Goal: Task Accomplishment & Management: Use online tool/utility

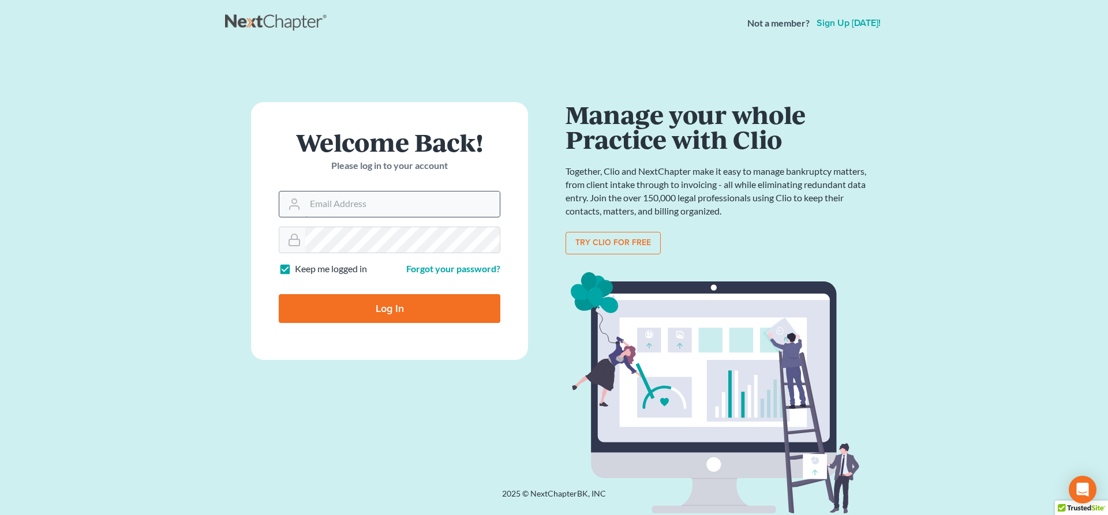
click at [413, 208] on input "Email Address" at bounding box center [402, 204] width 194 height 25
type input "[PERSON_NAME][EMAIL_ADDRESS][DOMAIN_NAME]"
click at [401, 307] on input "Log In" at bounding box center [390, 308] width 222 height 29
type input "Thinking..."
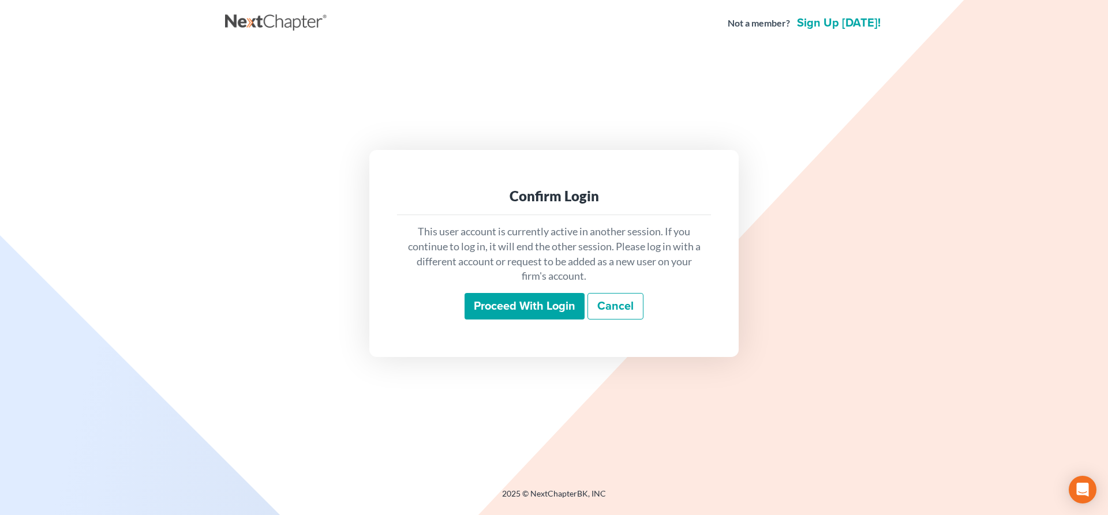
click at [542, 302] on input "Proceed with login" at bounding box center [524, 306] width 120 height 27
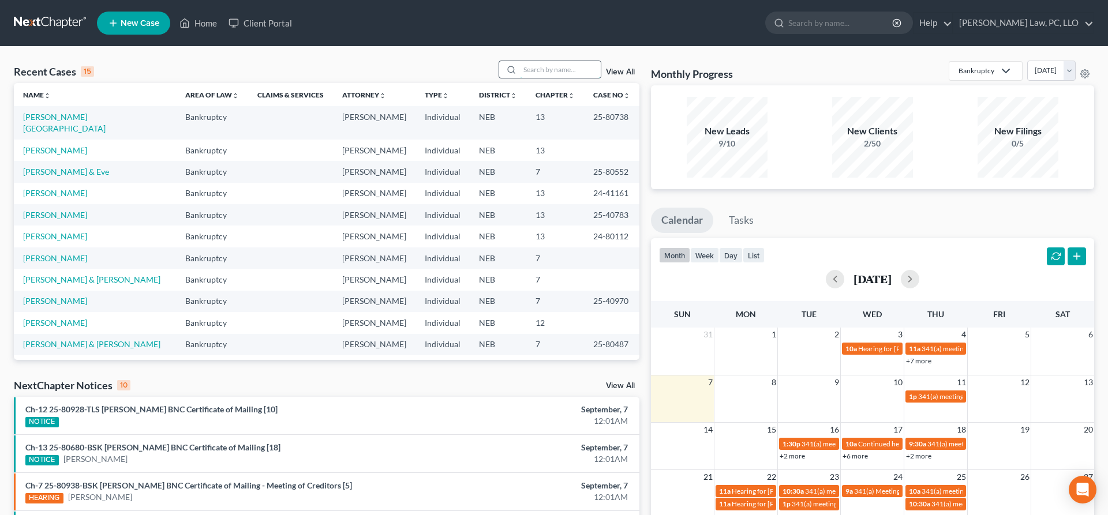
click at [587, 72] on input "search" at bounding box center [560, 69] width 81 height 17
type input "griffith"
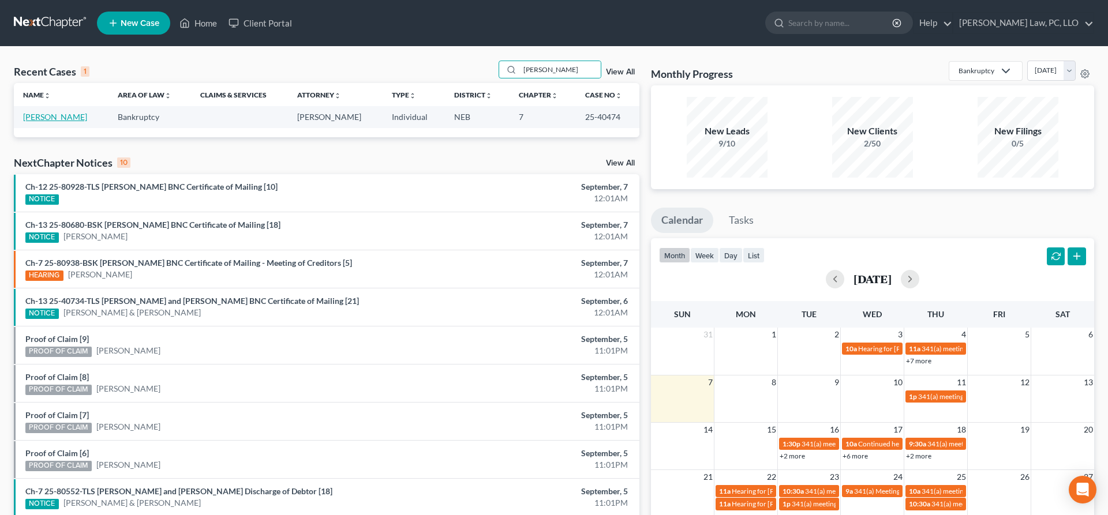
click at [69, 114] on link "Griffith, Sharman" at bounding box center [55, 117] width 64 height 10
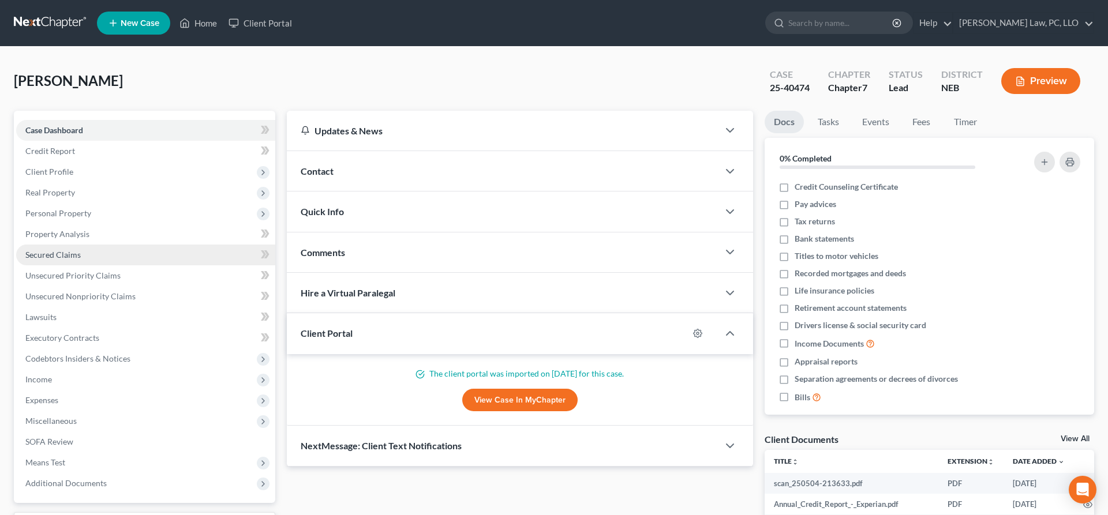
click at [89, 246] on link "Secured Claims" at bounding box center [145, 255] width 259 height 21
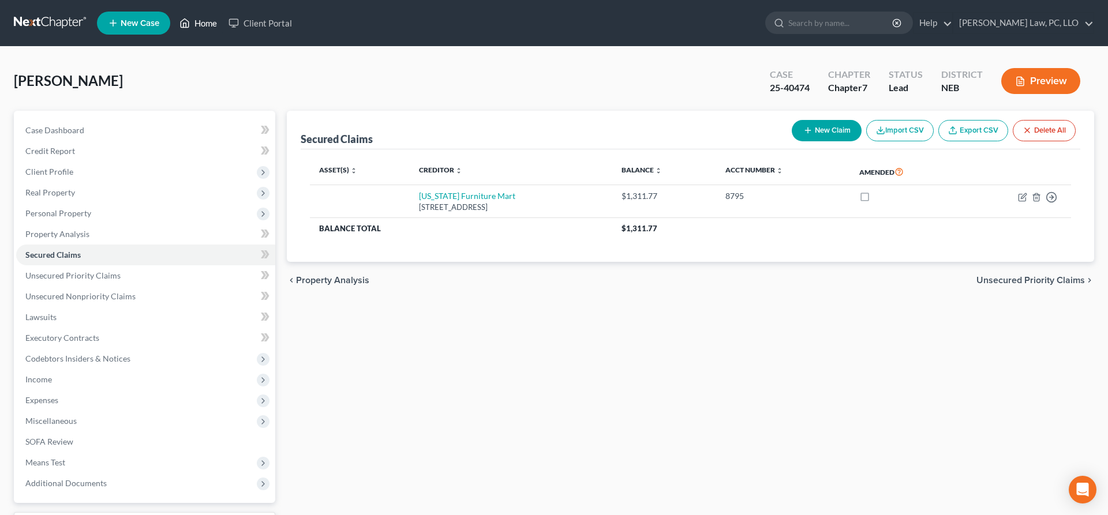
click at [190, 28] on icon at bounding box center [184, 23] width 10 height 14
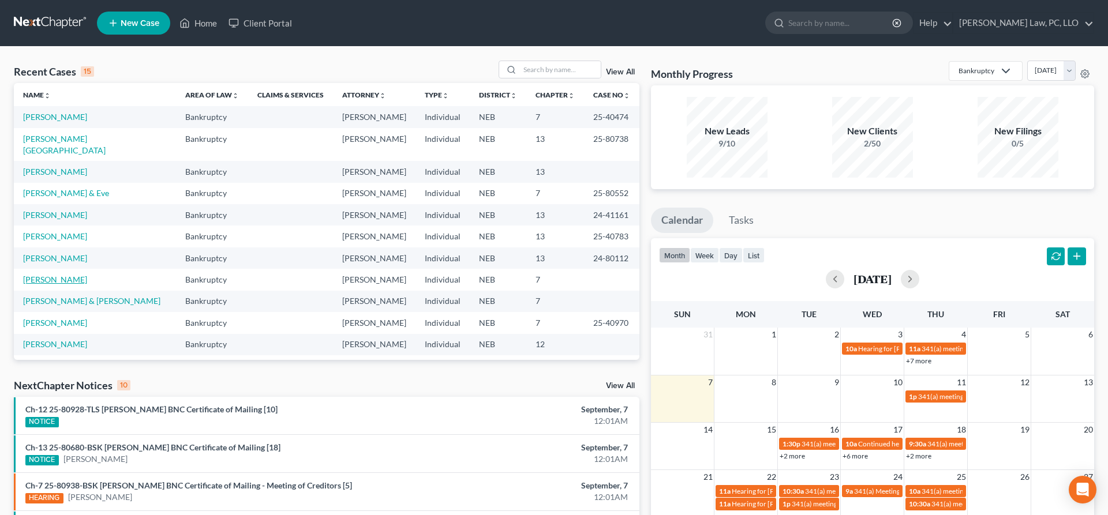
click at [51, 275] on link "Keith, Raymond" at bounding box center [55, 280] width 64 height 10
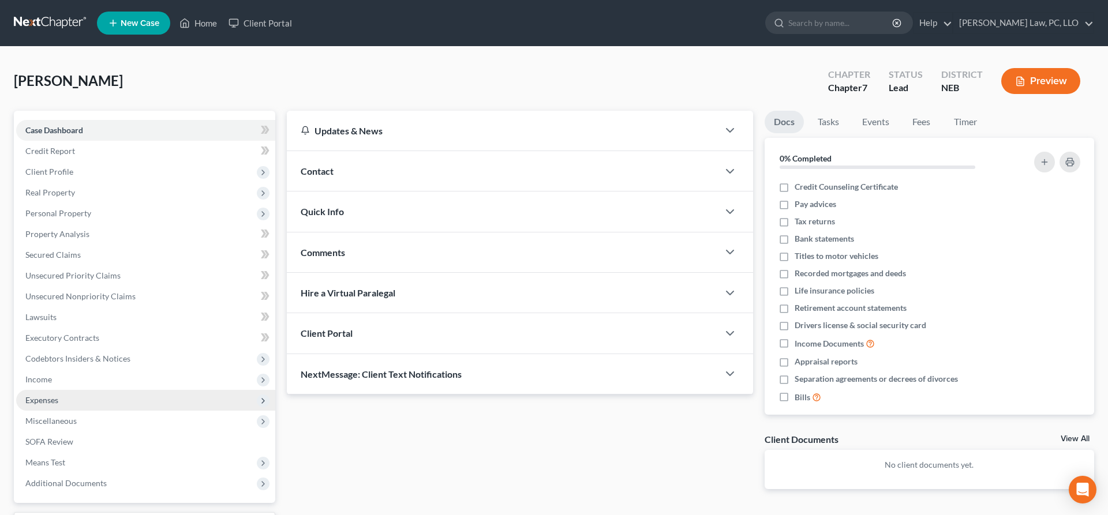
click at [64, 397] on span "Expenses" at bounding box center [145, 400] width 259 height 21
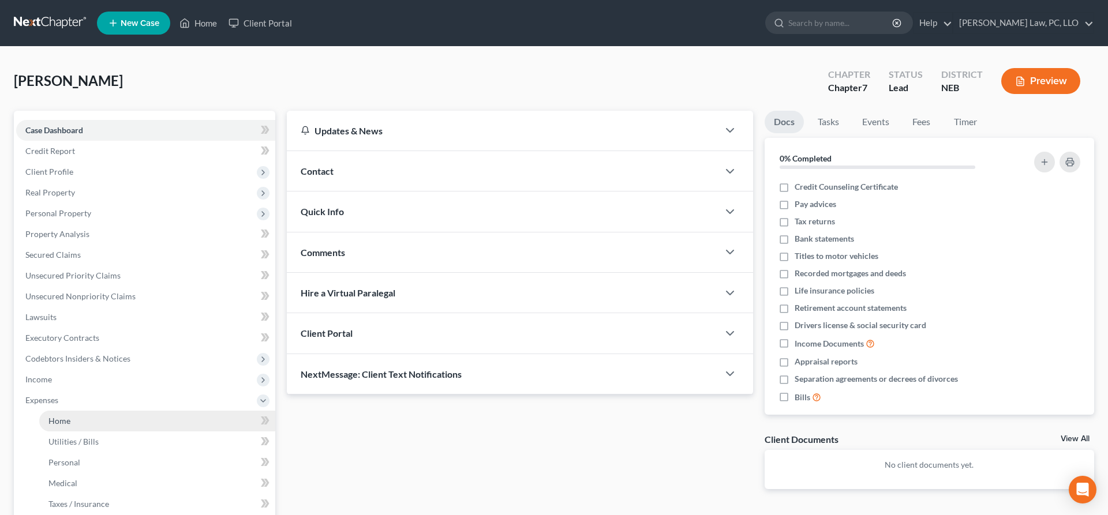
click at [93, 426] on link "Home" at bounding box center [157, 421] width 236 height 21
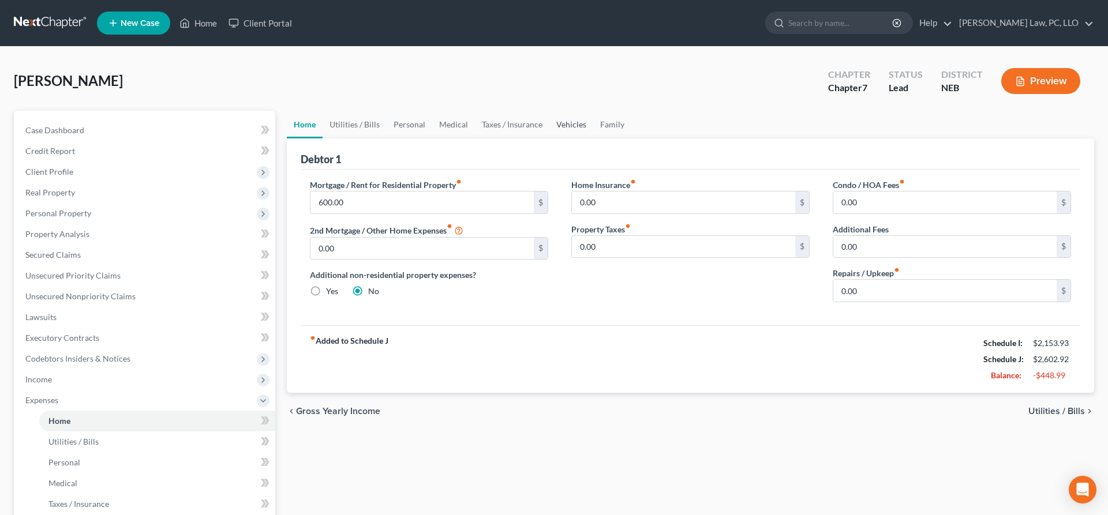
click at [568, 125] on link "Vehicles" at bounding box center [571, 125] width 44 height 28
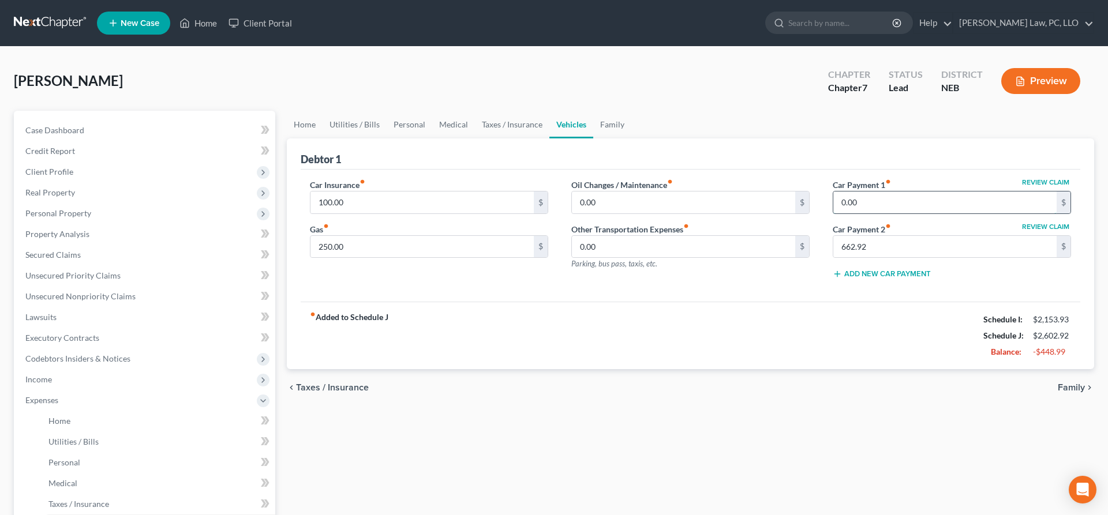
click at [875, 197] on input "0.00" at bounding box center [944, 203] width 223 height 22
type input "406.00"
click at [196, 23] on link "Home" at bounding box center [198, 23] width 49 height 21
